Goal: Task Accomplishment & Management: Use online tool/utility

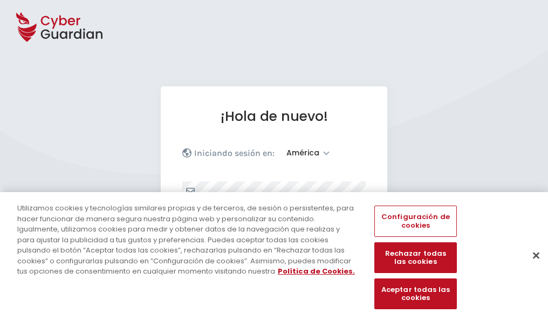
select select "América"
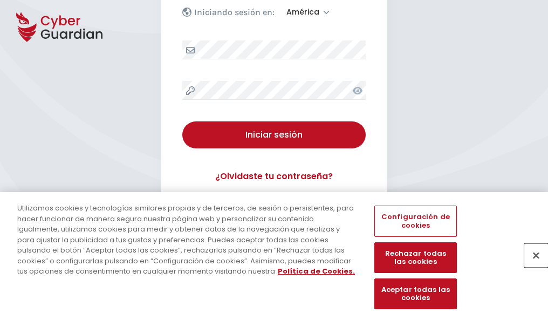
click at [531, 266] on button "Cerrar" at bounding box center [536, 255] width 24 height 24
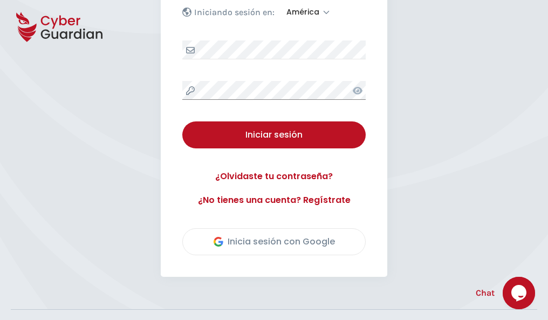
scroll to position [245, 0]
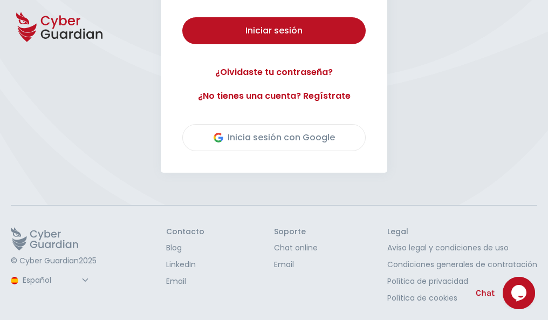
click at [182, 17] on button "Iniciar sesión" at bounding box center [273, 30] width 183 height 27
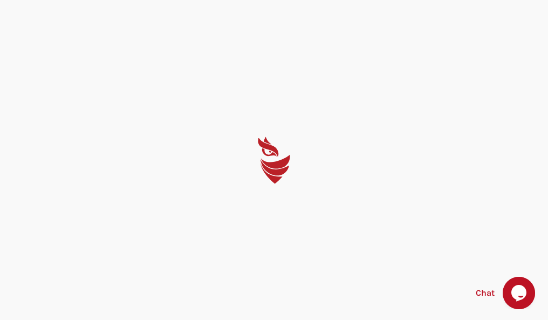
scroll to position [0, 0]
select select "English"
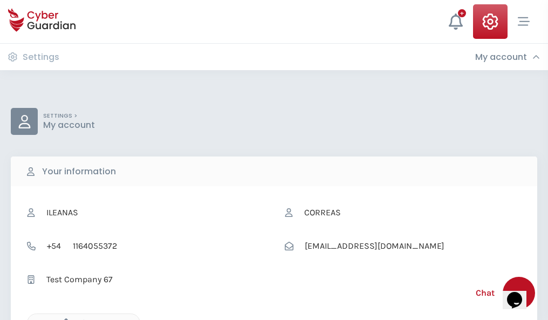
click at [63, 319] on icon "button" at bounding box center [63, 322] width 9 height 9
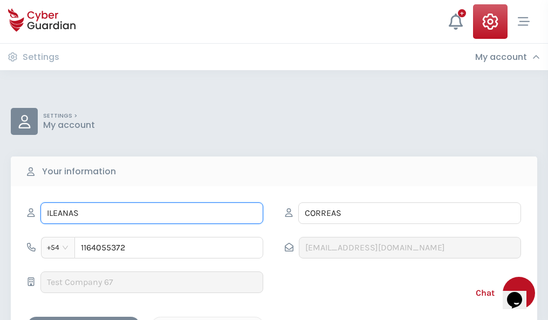
click at [152, 213] on input "ILEANAS" at bounding box center [151, 213] width 223 height 22
type input "I"
type input "Cloe"
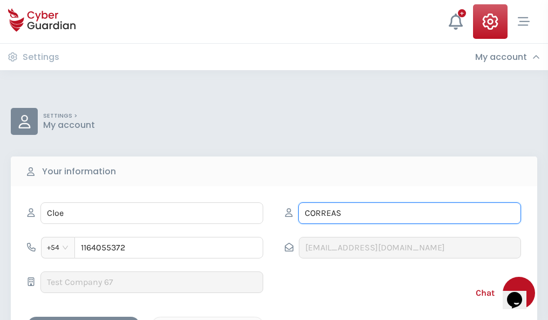
click at [409, 213] on input "CORREAS" at bounding box center [409, 213] width 223 height 22
type input "C"
type input "Figueras"
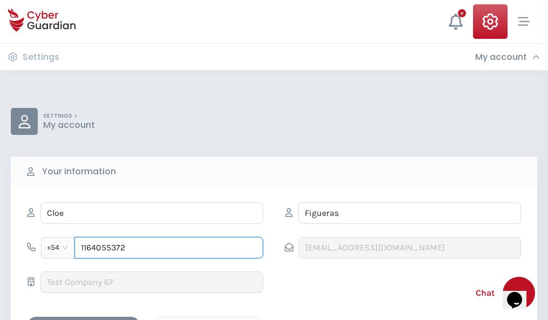
click at [169, 248] on input "1164055372" at bounding box center [168, 248] width 189 height 22
type input "1"
type input "4926859780"
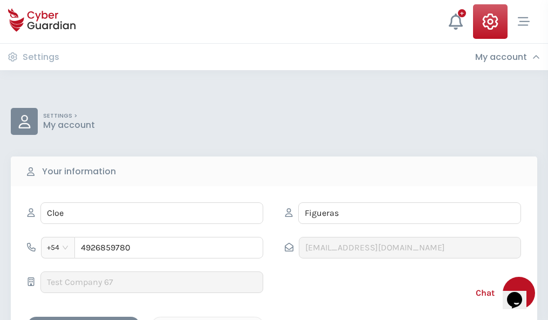
click at [208, 319] on div "Cancel" at bounding box center [208, 325] width 96 height 13
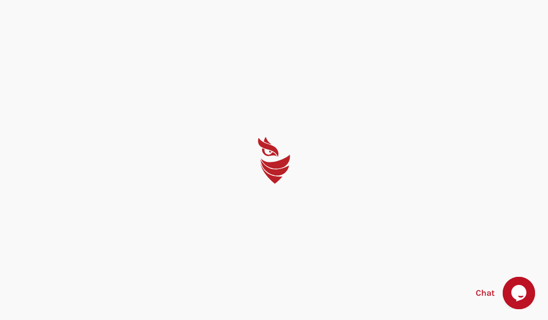
select select "English"
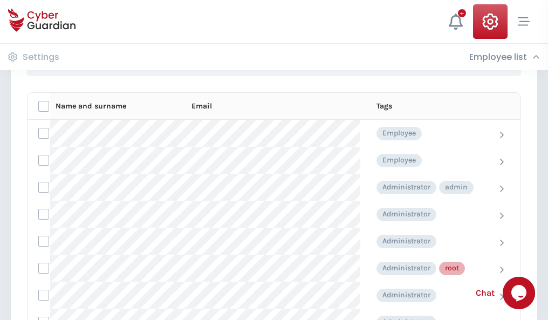
scroll to position [542, 0]
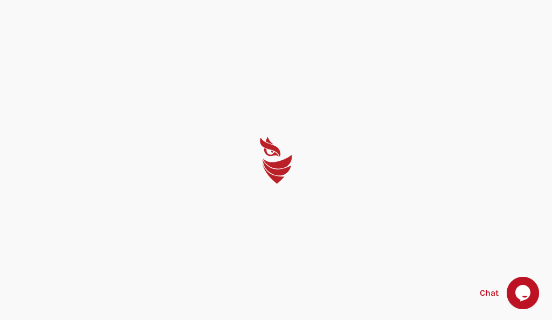
select select "English"
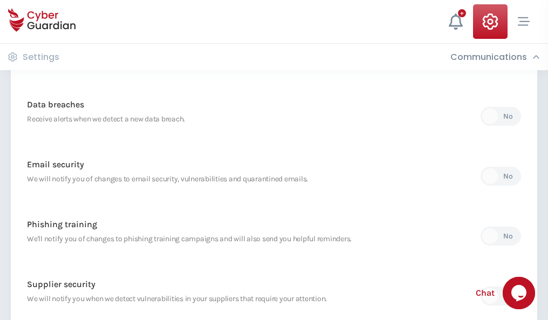
scroll to position [568, 0]
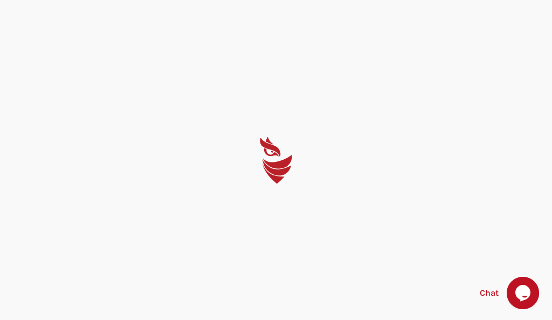
select select "English"
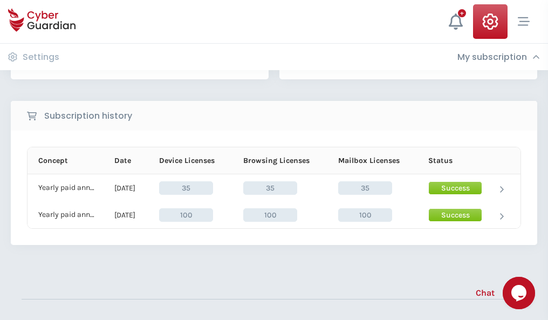
scroll to position [300, 0]
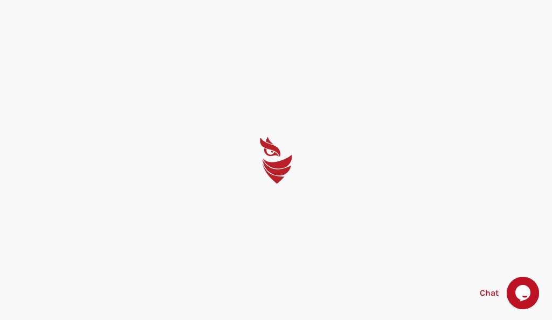
select select "English"
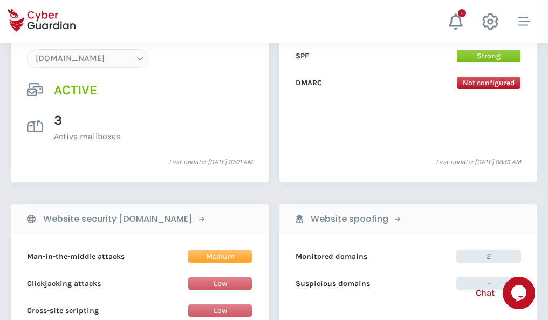
scroll to position [1149, 0]
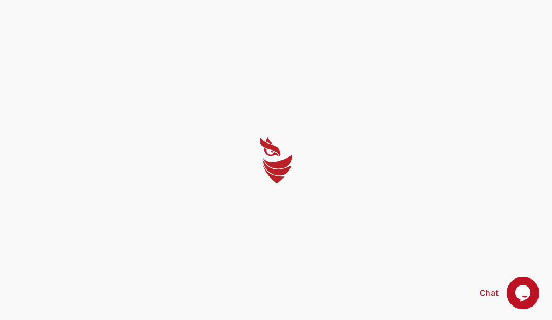
select select "English"
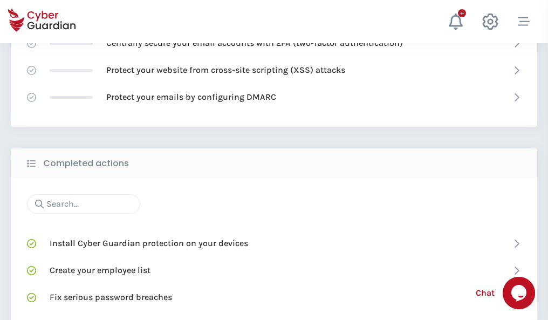
scroll to position [718, 0]
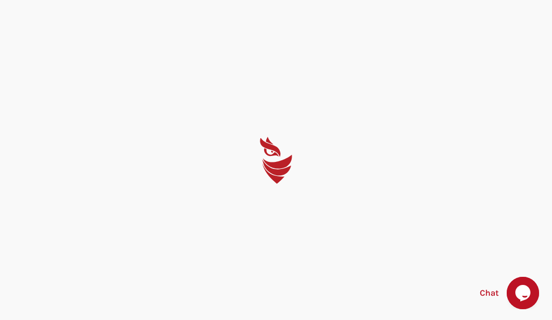
select select "English"
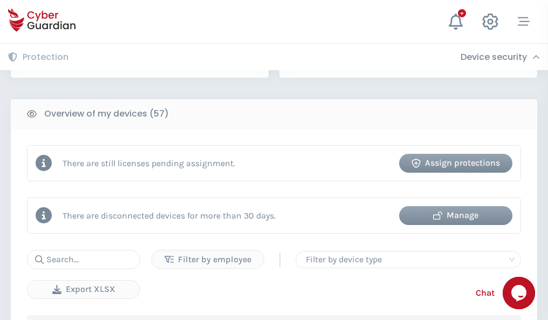
scroll to position [1045, 0]
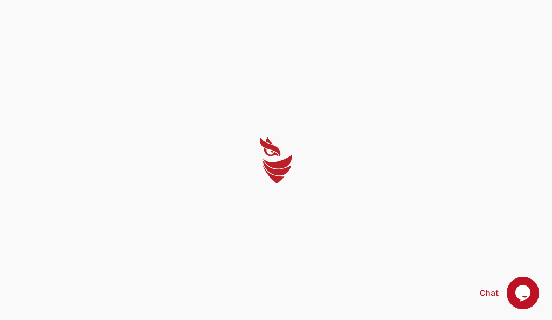
select select "English"
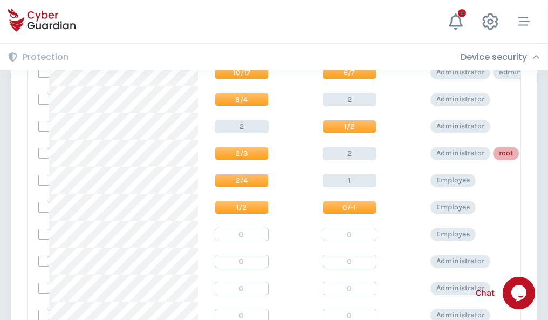
scroll to position [544, 0]
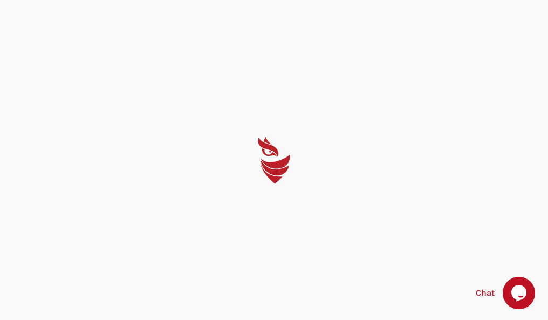
select select "English"
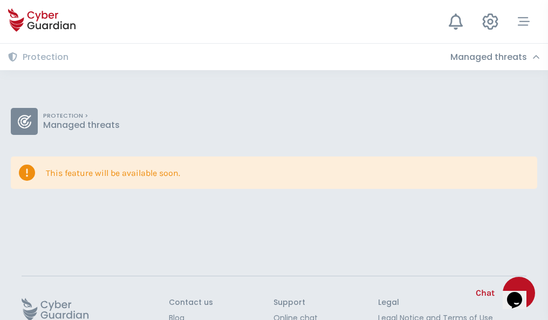
scroll to position [70, 0]
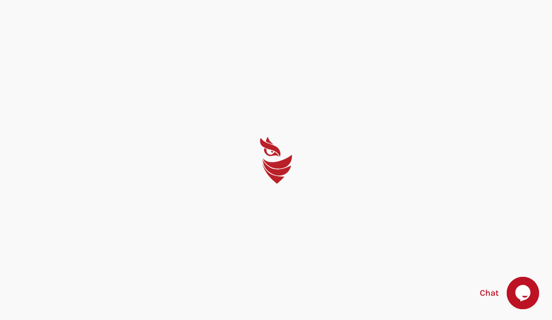
select select "English"
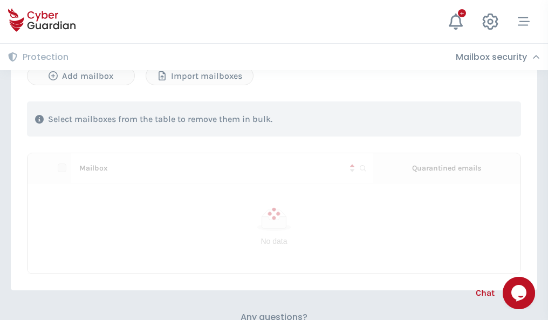
scroll to position [462, 0]
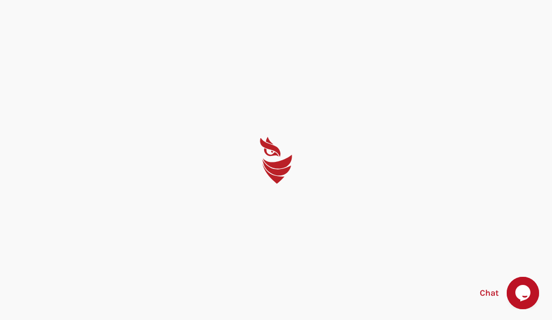
select select "English"
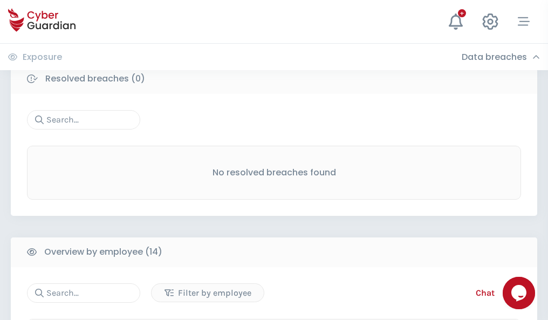
scroll to position [974, 0]
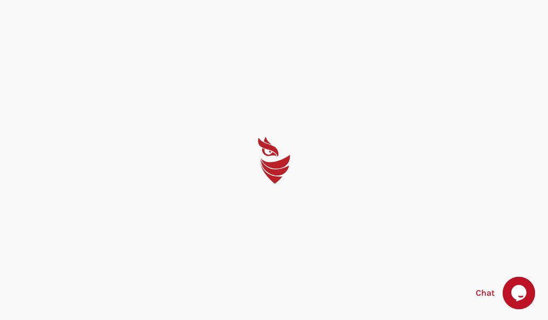
select select "English"
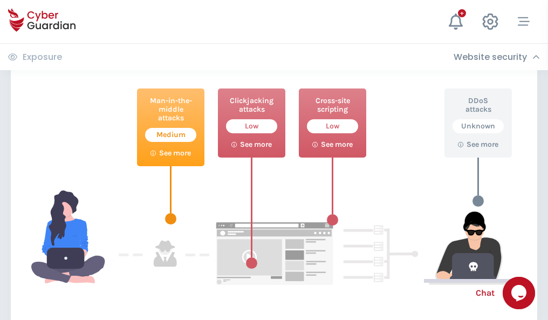
scroll to position [587, 0]
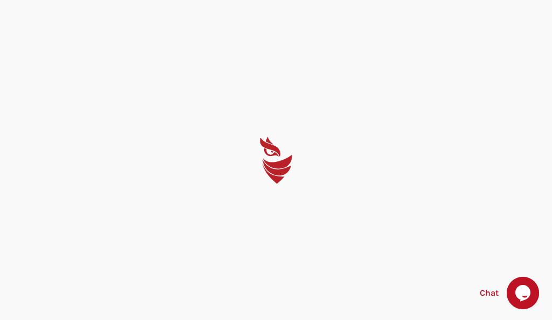
select select "English"
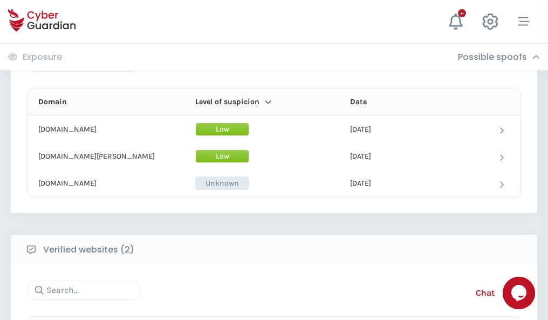
scroll to position [647, 0]
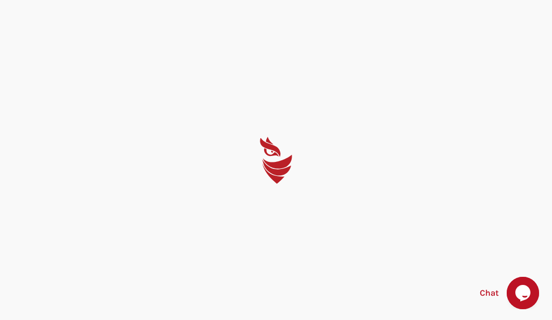
select select "English"
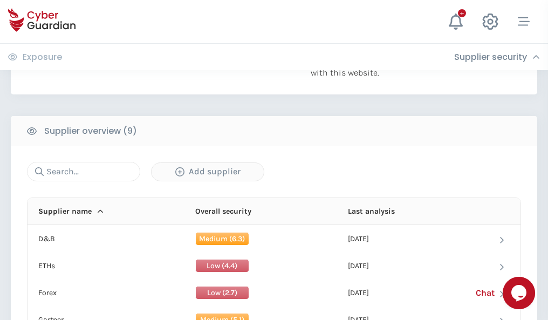
scroll to position [752, 0]
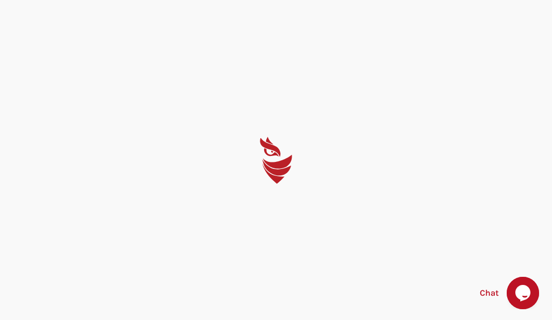
select select "English"
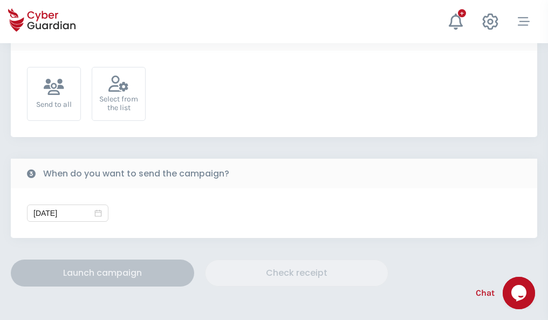
scroll to position [395, 0]
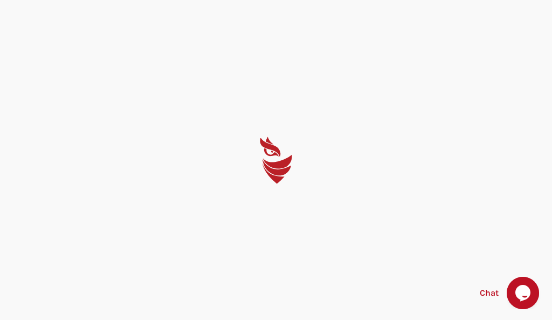
select select "English"
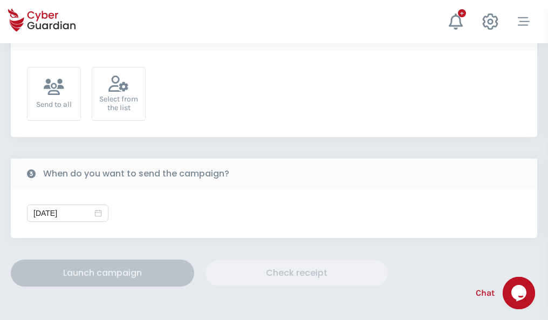
scroll to position [395, 0]
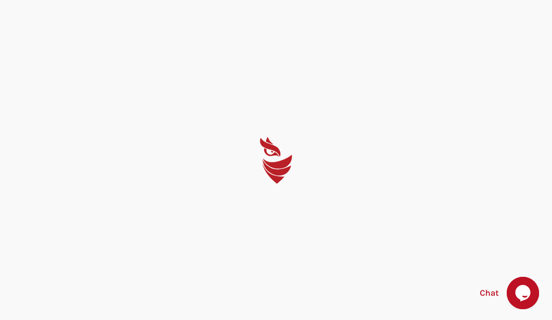
select select "English"
